Goal: Check status: Check status

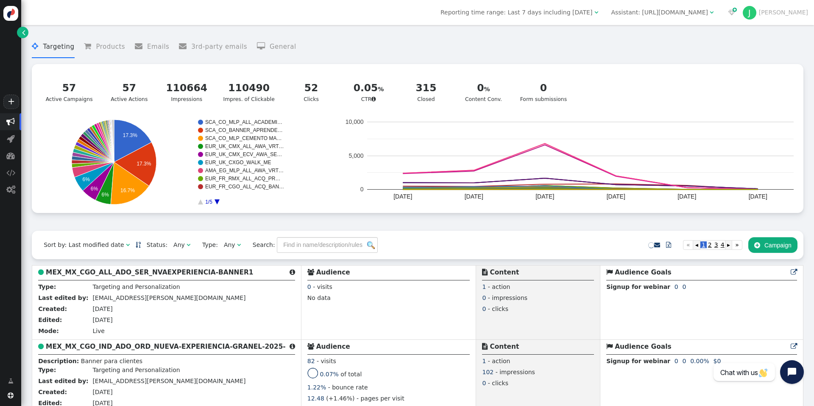
click at [567, 15] on span "Reporting time range: Last 7 days including [DATE]" at bounding box center [517, 12] width 152 height 7
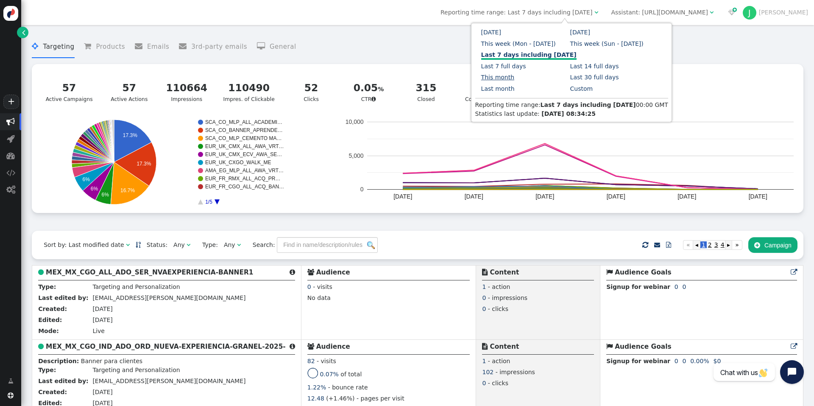
click at [515, 74] on link "This month" at bounding box center [498, 77] width 34 height 7
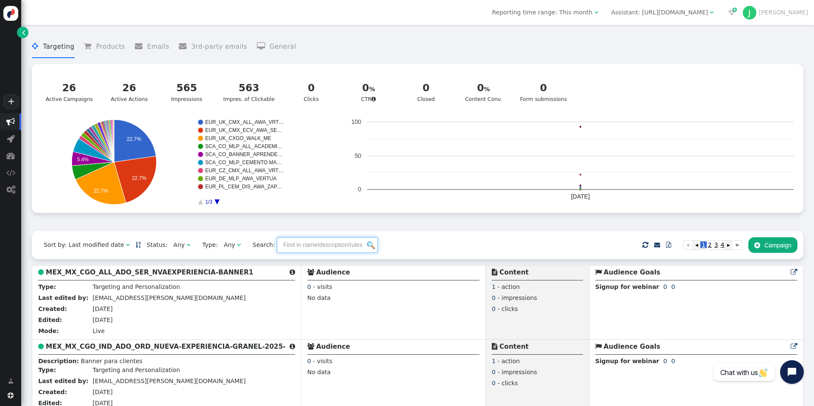
click at [277, 246] on input "text" at bounding box center [327, 244] width 101 height 15
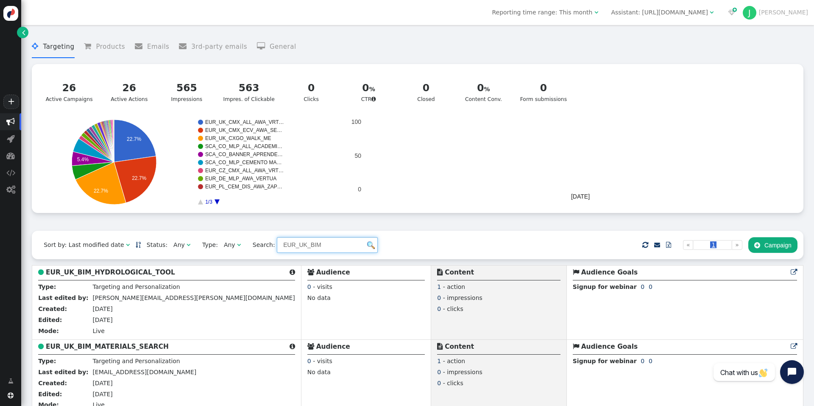
type input "EUR_UK_BIM"
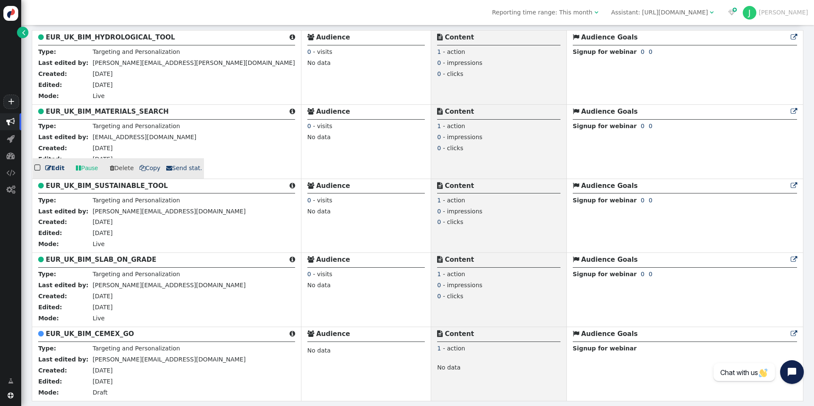
scroll to position [238, 0]
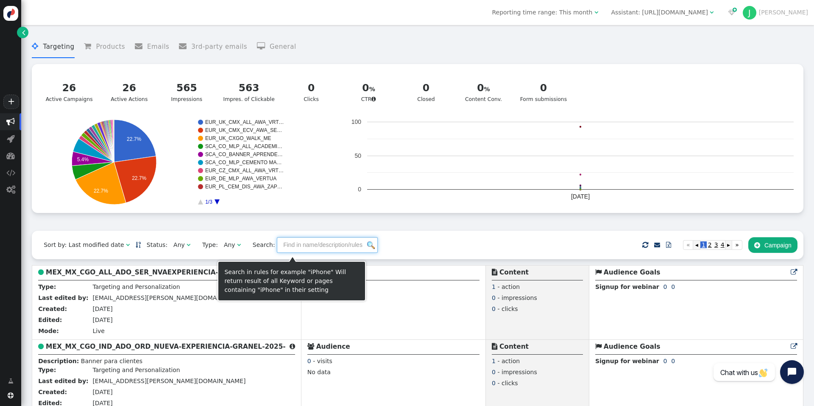
click at [277, 249] on input "text" at bounding box center [327, 244] width 101 height 15
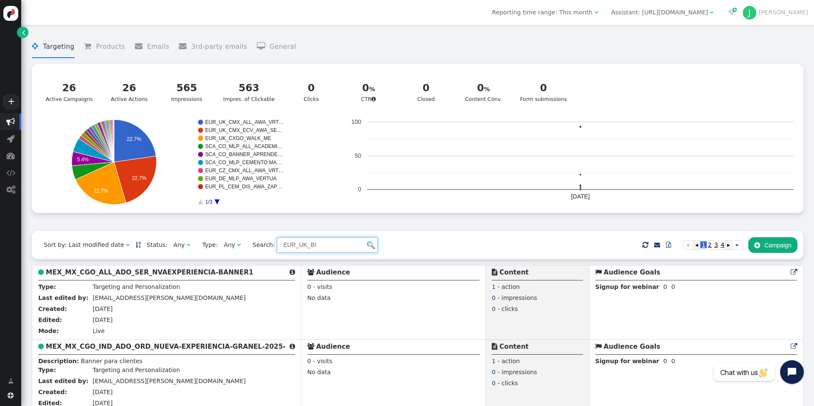
type input "EUR_UK_BIM"
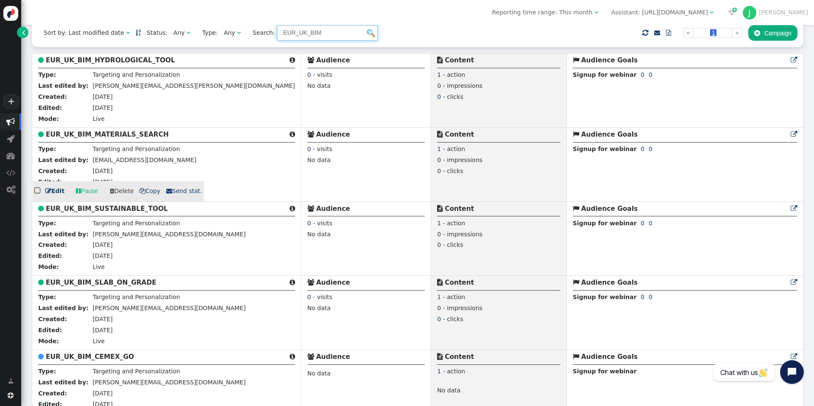
scroll to position [170, 0]
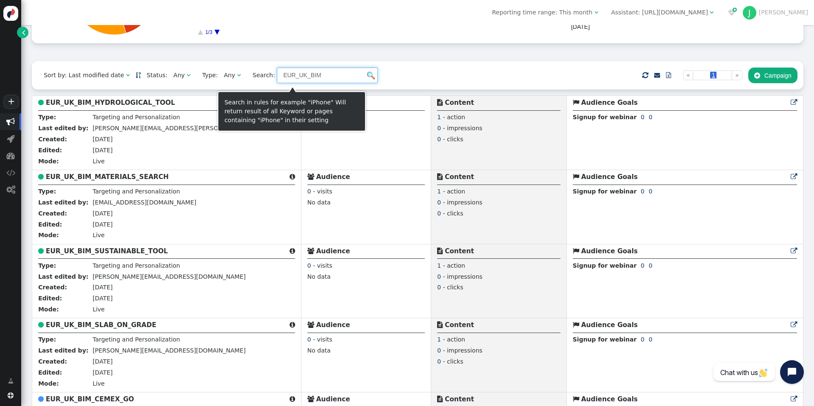
click at [293, 82] on input "EUR_UK_BIM" at bounding box center [327, 74] width 101 height 15
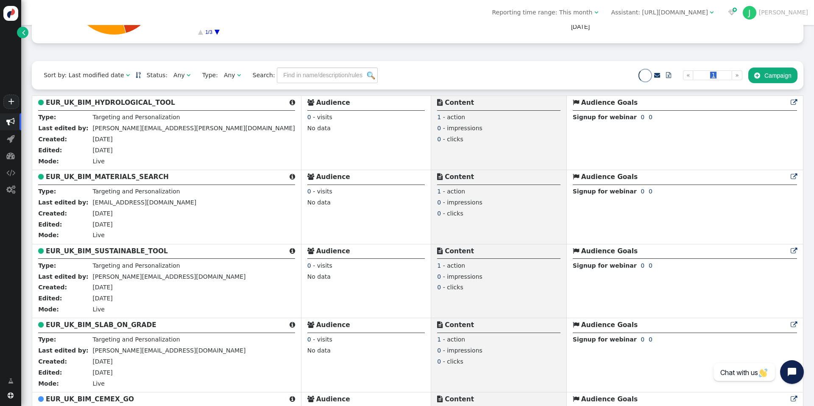
click at [399, 72] on div "Sort by: Last modified date   Status: Any  Type: Any  Search:    Import …" at bounding box center [418, 75] width 772 height 28
